Goal: Check status: Check status

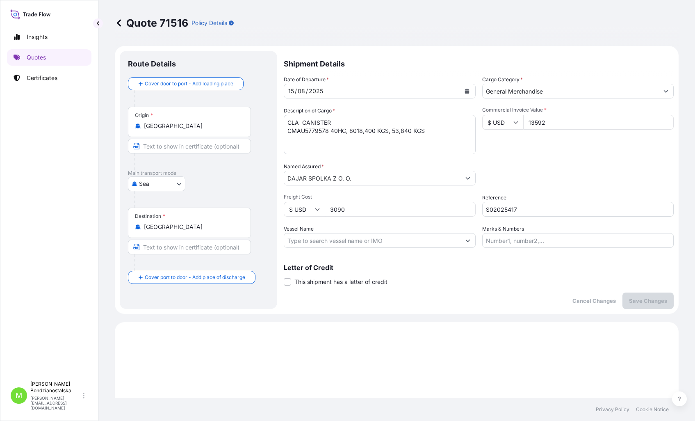
select select "Sea"
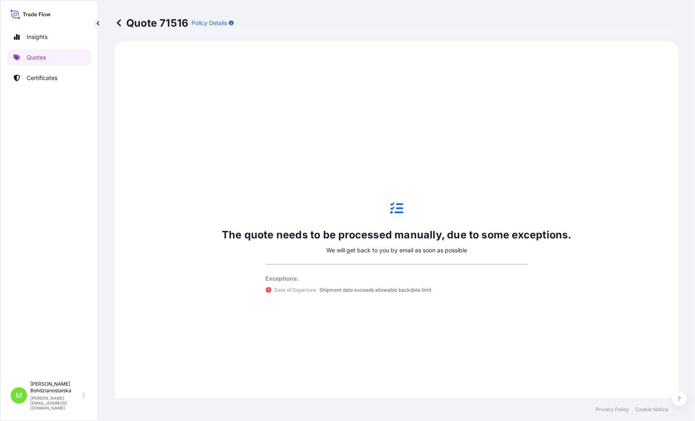
drag, startPoint x: 441, startPoint y: 392, endPoint x: 485, endPoint y: 417, distance: 50.3
click at [445, 395] on div "The quote needs to be processed manually, due to some exceptions. We will get b…" at bounding box center [396, 247] width 541 height 391
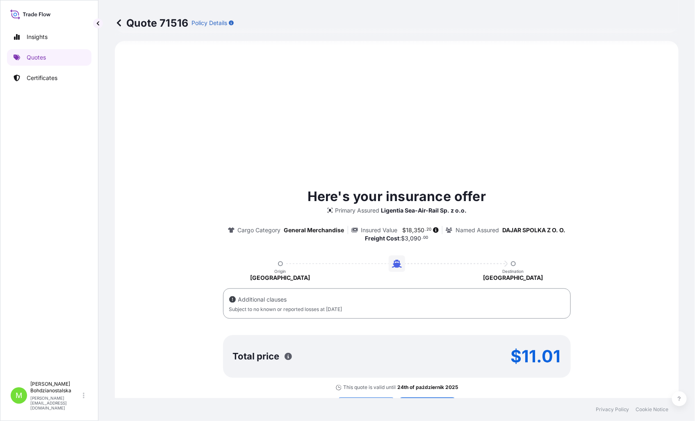
click at [84, 205] on div "Insights Quotes Certificates" at bounding box center [49, 198] width 84 height 355
click at [32, 54] on p "Quotes" at bounding box center [36, 57] width 19 height 8
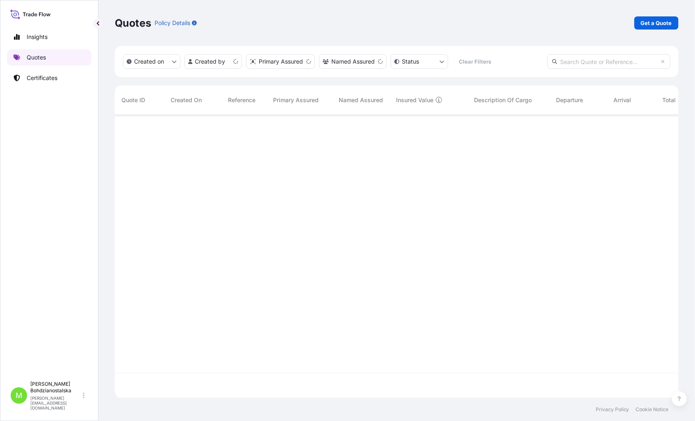
scroll to position [281, 557]
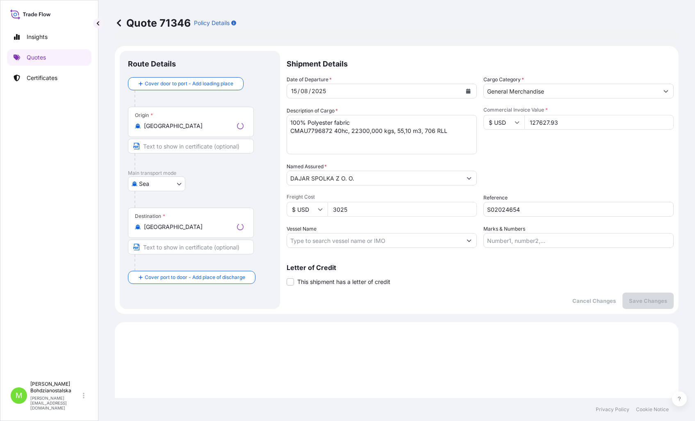
select select "Sea"
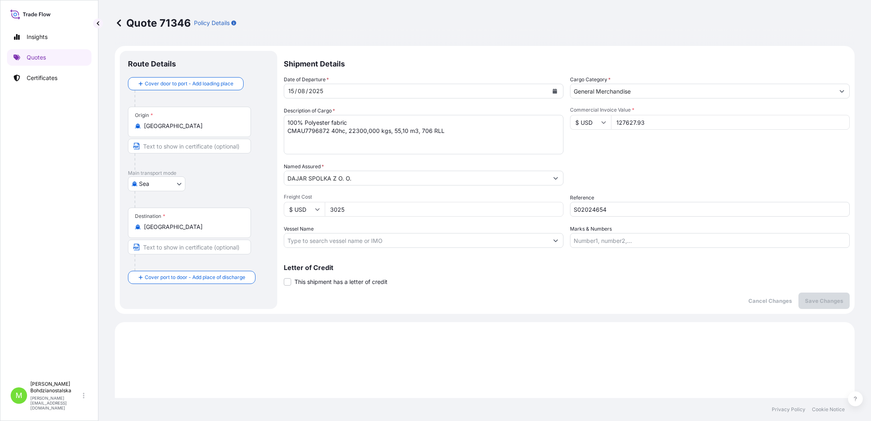
select select "Sea"
